Goal: Check status: Check status

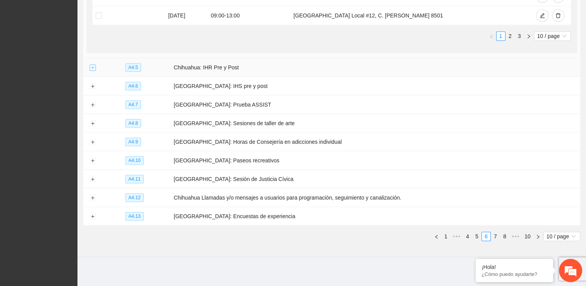
click at [92, 65] on button "Expand row" at bounding box center [92, 68] width 6 height 6
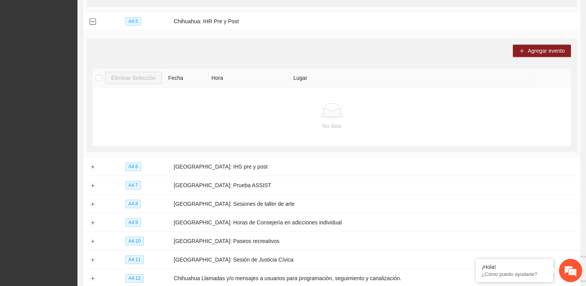
scroll to position [486, 0]
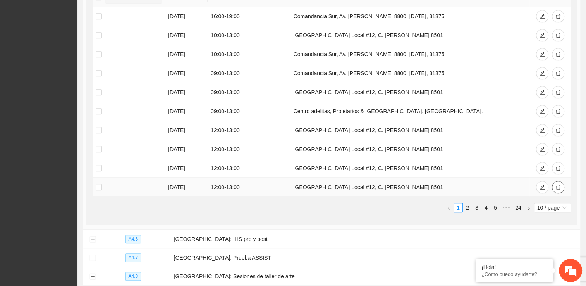
click at [559, 185] on icon "delete" at bounding box center [557, 186] width 5 height 5
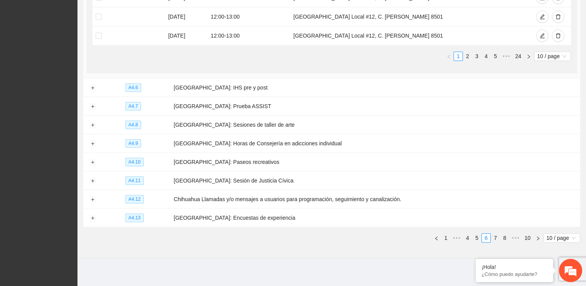
scroll to position [619, 0]
click at [90, 86] on button "Expand row" at bounding box center [92, 87] width 6 height 6
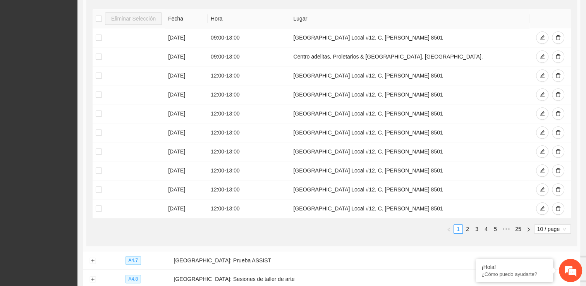
scroll to position [774, 0]
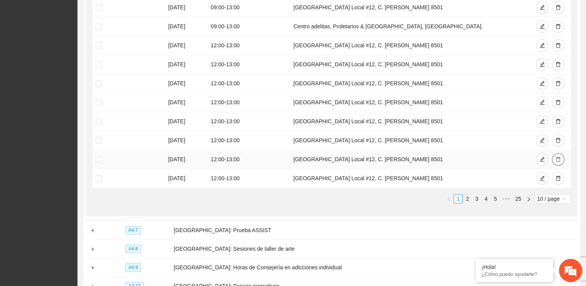
click at [560, 157] on button "button" at bounding box center [558, 159] width 12 height 12
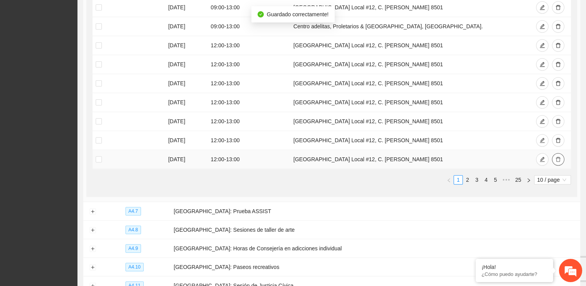
click at [555, 156] on icon "delete" at bounding box center [557, 158] width 5 height 5
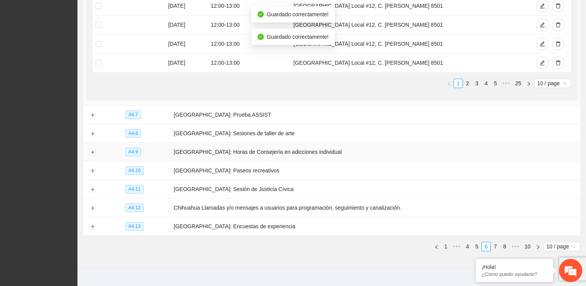
scroll to position [860, 0]
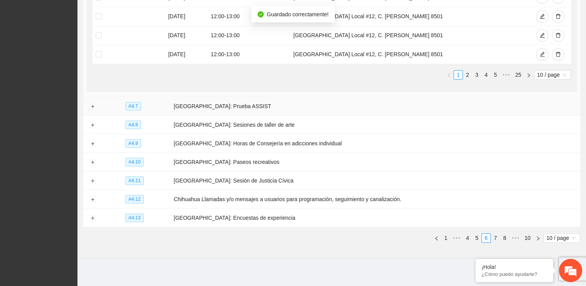
click at [87, 104] on td at bounding box center [92, 106] width 19 height 19
click at [91, 103] on button "Expand row" at bounding box center [92, 106] width 6 height 6
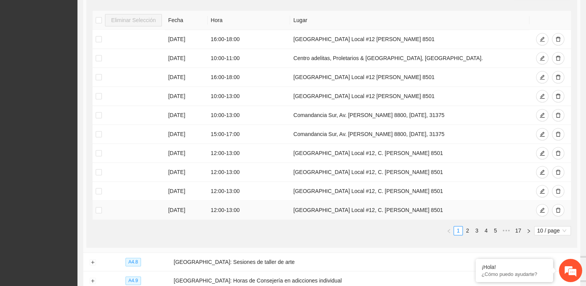
scroll to position [1053, 0]
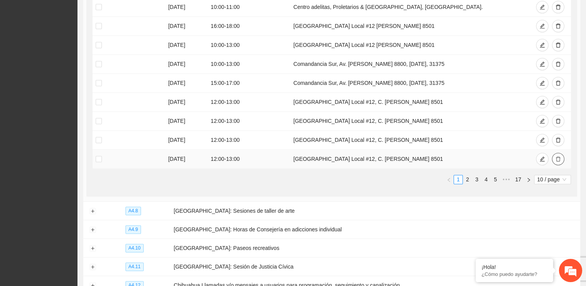
click at [556, 156] on icon "delete" at bounding box center [557, 158] width 5 height 5
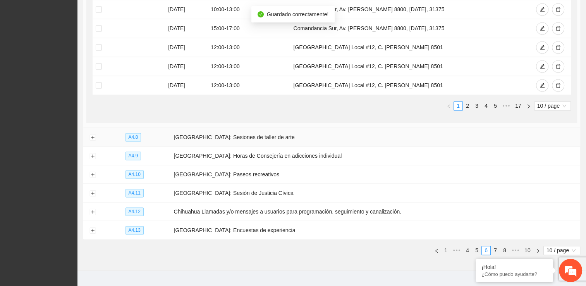
scroll to position [1119, 0]
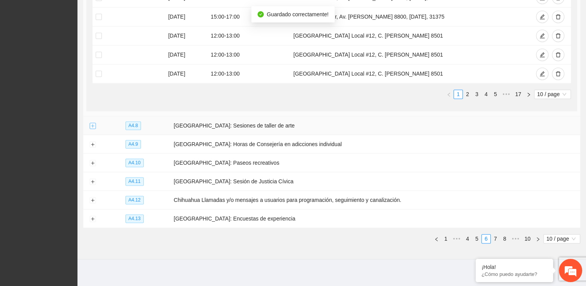
click at [91, 123] on button "Expand row" at bounding box center [92, 126] width 6 height 6
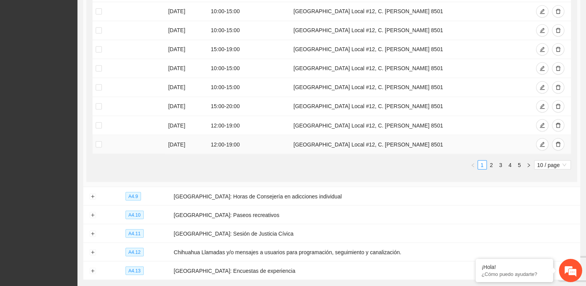
scroll to position [1352, 0]
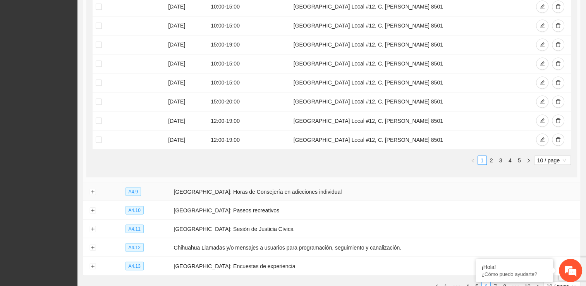
click at [89, 188] on td at bounding box center [92, 191] width 19 height 19
click at [91, 189] on button "Expand row" at bounding box center [92, 192] width 6 height 6
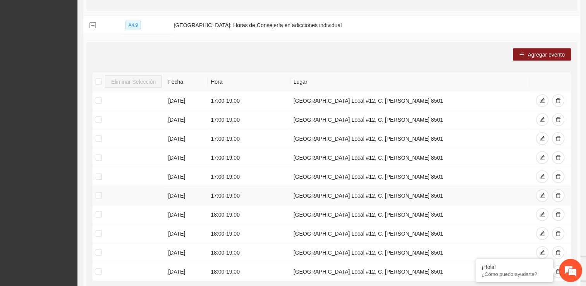
scroll to position [1545, 0]
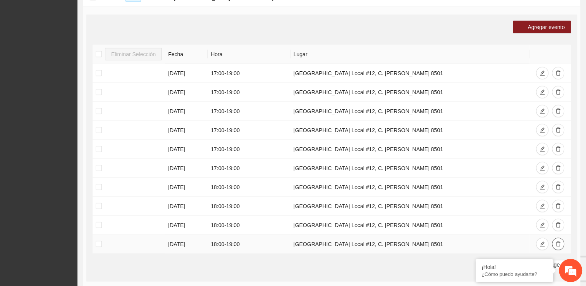
click at [557, 241] on icon "delete" at bounding box center [557, 243] width 5 height 5
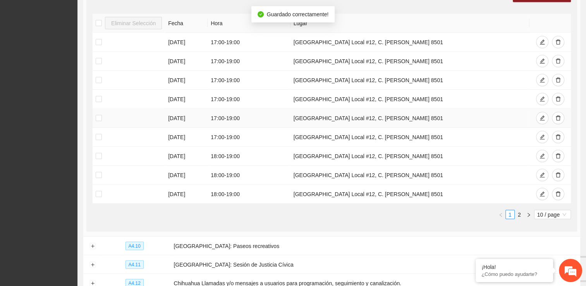
scroll to position [1657, 0]
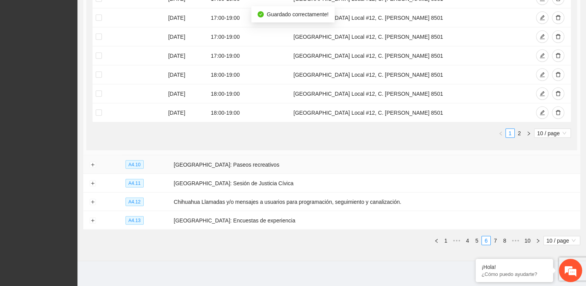
click at [89, 160] on td at bounding box center [92, 164] width 19 height 19
click at [92, 162] on button "Expand row" at bounding box center [92, 165] width 6 height 6
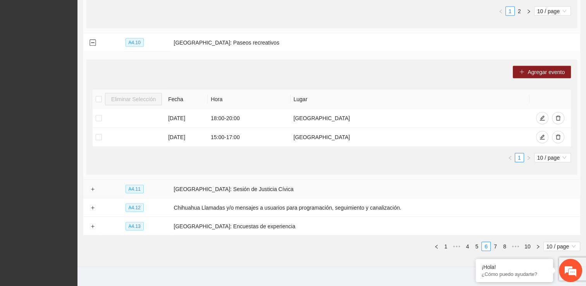
scroll to position [1785, 0]
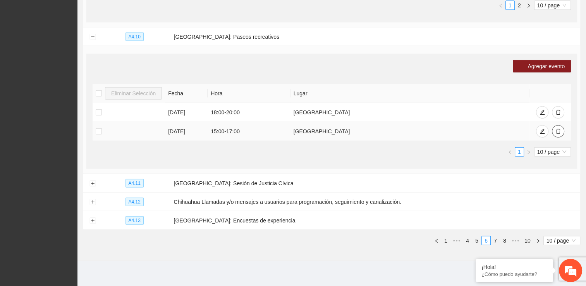
click at [556, 129] on icon "delete" at bounding box center [557, 131] width 5 height 5
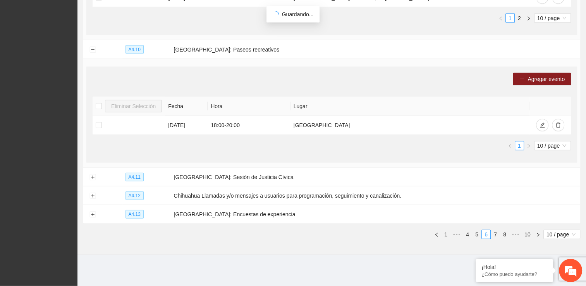
scroll to position [1766, 0]
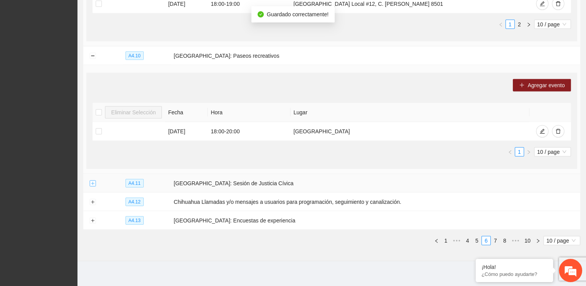
click at [93, 180] on button "Expand row" at bounding box center [92, 183] width 6 height 6
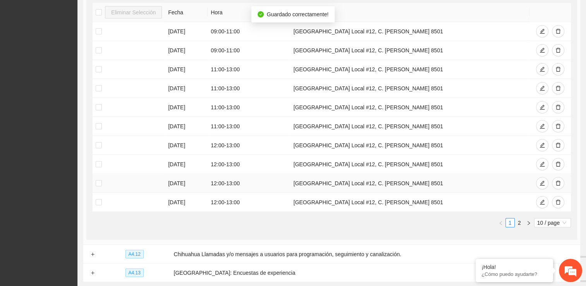
scroll to position [1998, 0]
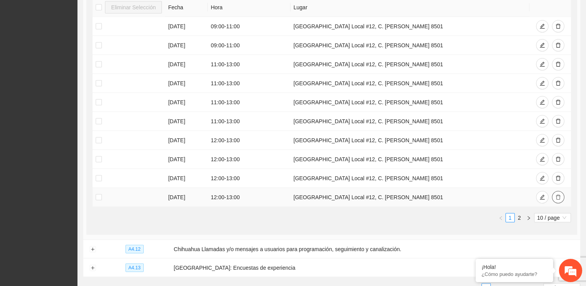
click at [557, 194] on icon "delete" at bounding box center [557, 196] width 5 height 5
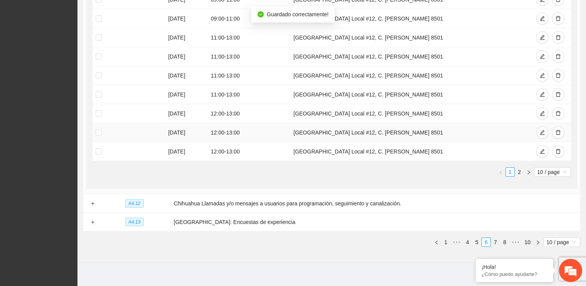
scroll to position [2026, 0]
click at [91, 200] on button "Expand row" at bounding box center [92, 203] width 6 height 6
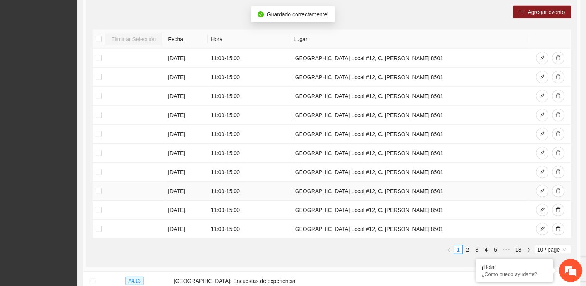
scroll to position [2258, 0]
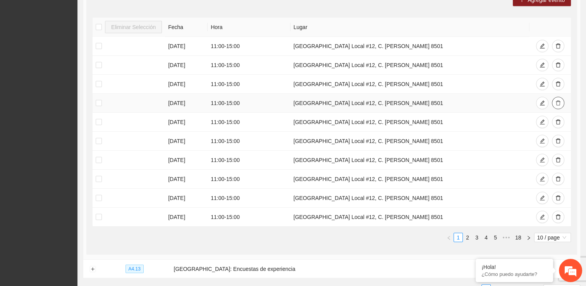
click at [558, 100] on icon "delete" at bounding box center [557, 102] width 5 height 5
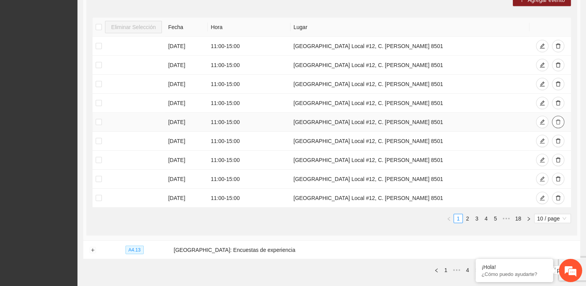
click at [559, 119] on icon "delete" at bounding box center [557, 121] width 5 height 5
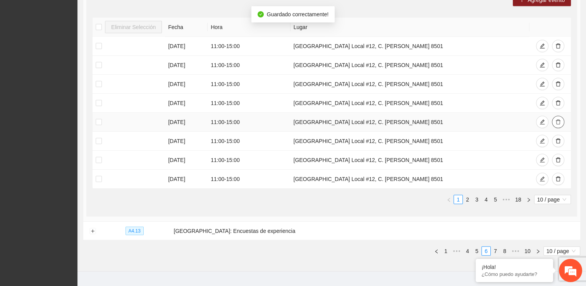
click at [557, 120] on icon "delete" at bounding box center [557, 122] width 5 height 5
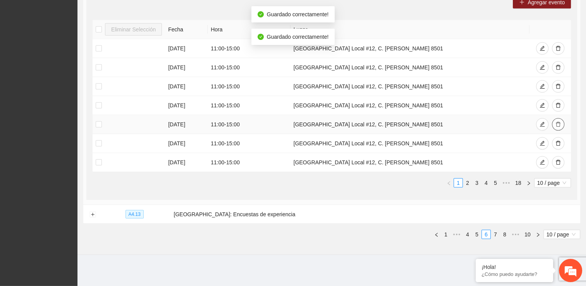
scroll to position [2248, 0]
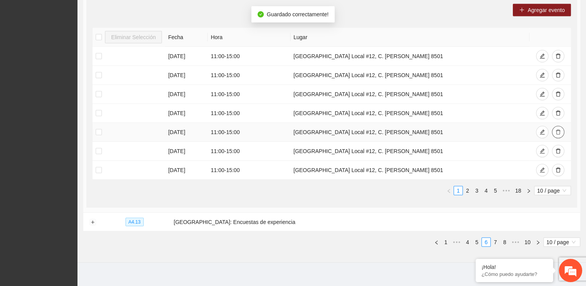
click at [559, 129] on icon "delete" at bounding box center [557, 131] width 5 height 5
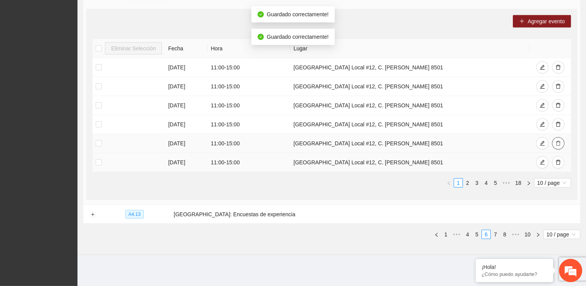
scroll to position [2229, 0]
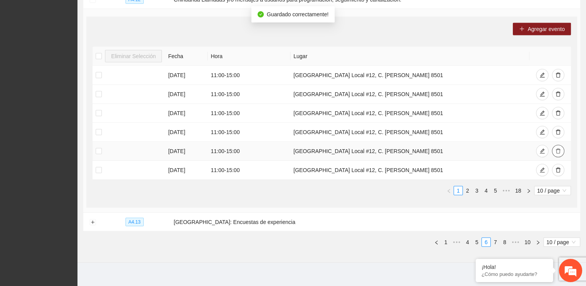
click at [559, 148] on icon "delete" at bounding box center [557, 150] width 5 height 5
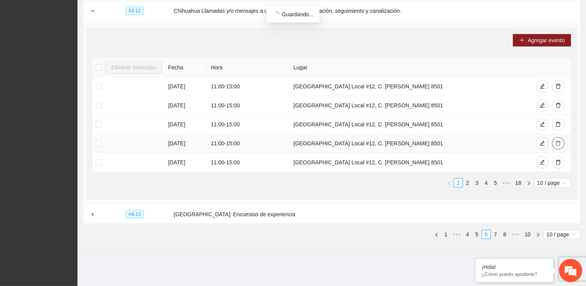
scroll to position [2210, 0]
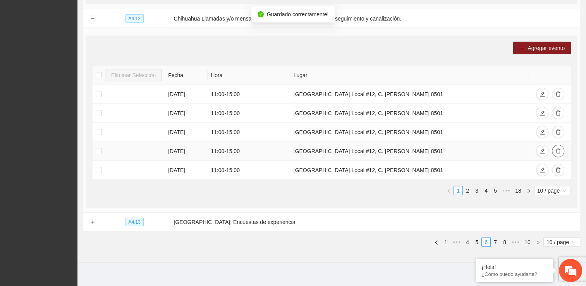
click at [559, 148] on icon "delete" at bounding box center [557, 150] width 5 height 5
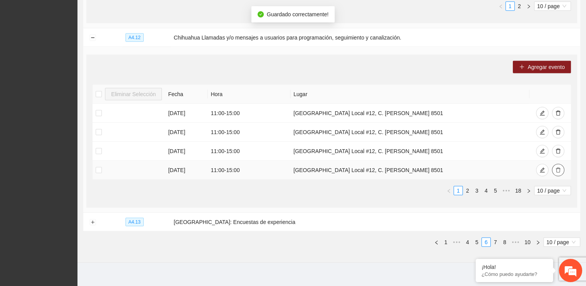
click at [557, 167] on icon "delete" at bounding box center [557, 169] width 5 height 5
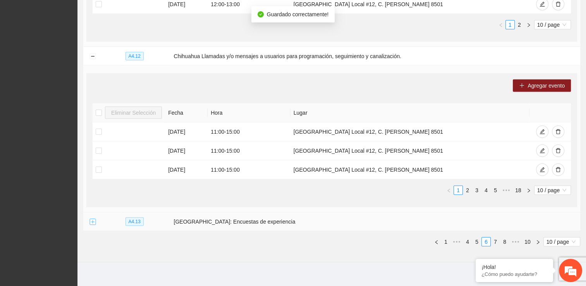
click at [91, 219] on button "Expand row" at bounding box center [92, 222] width 6 height 6
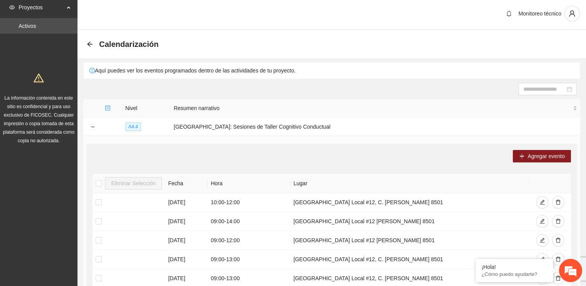
scroll to position [0, 0]
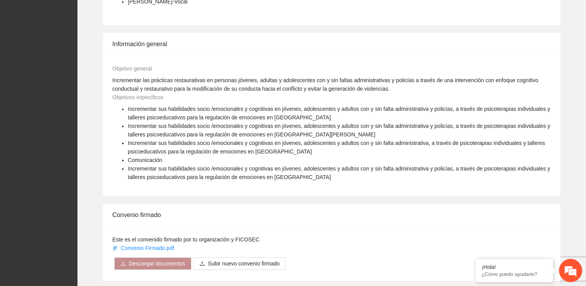
scroll to position [632, 0]
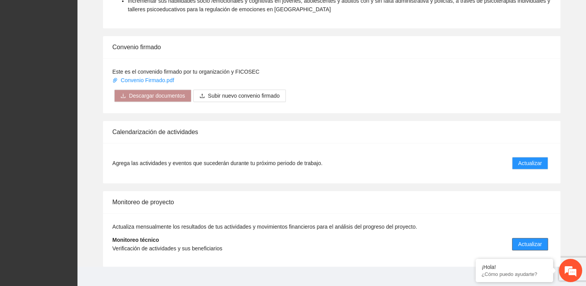
click at [523, 240] on span "Actualizar" at bounding box center [530, 244] width 24 height 9
click at [524, 240] on span "Actualizar" at bounding box center [530, 244] width 24 height 9
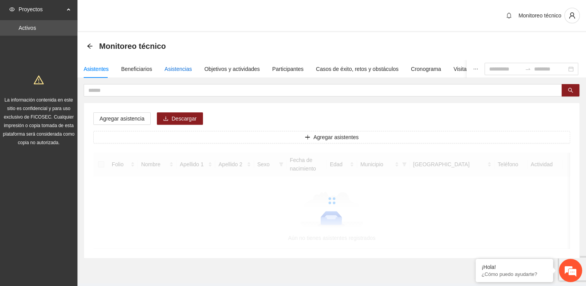
click at [175, 71] on div "Asistencias" at bounding box center [178, 69] width 27 height 9
